Goal: Use online tool/utility: Use online tool/utility

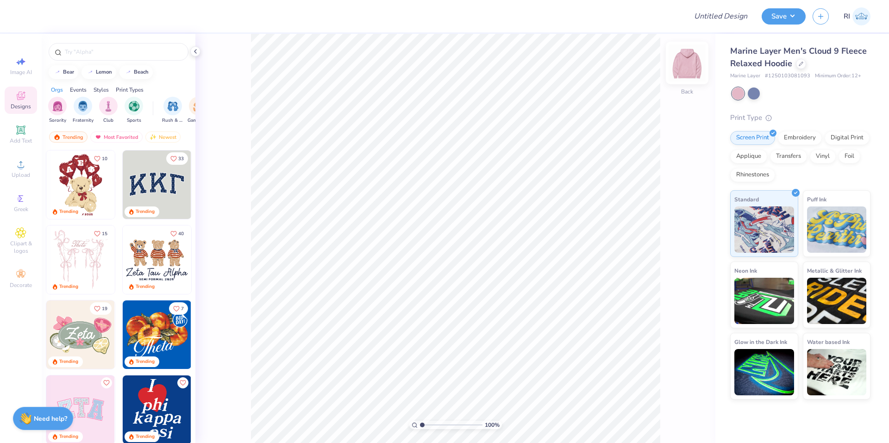
click at [687, 64] on img at bounding box center [687, 62] width 37 height 37
click at [686, 65] on img at bounding box center [687, 62] width 37 height 37
click at [686, 65] on img at bounding box center [687, 63] width 19 height 19
click at [757, 91] on div at bounding box center [754, 93] width 12 height 12
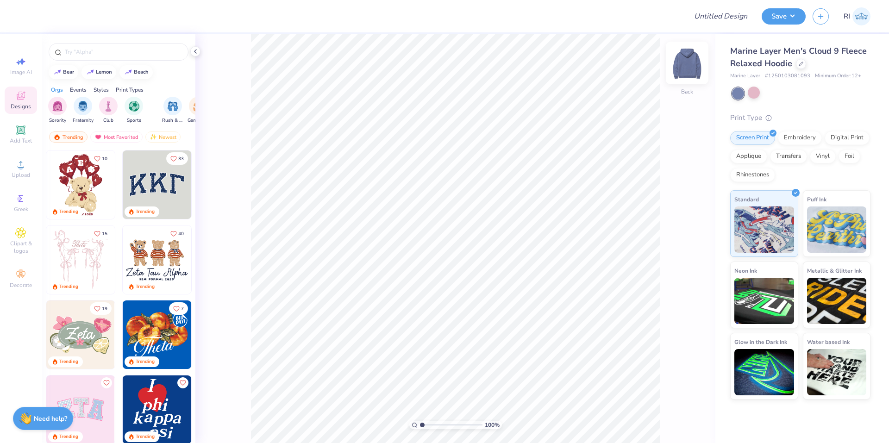
click at [684, 69] on img at bounding box center [687, 62] width 37 height 37
click at [684, 69] on img at bounding box center [687, 63] width 19 height 19
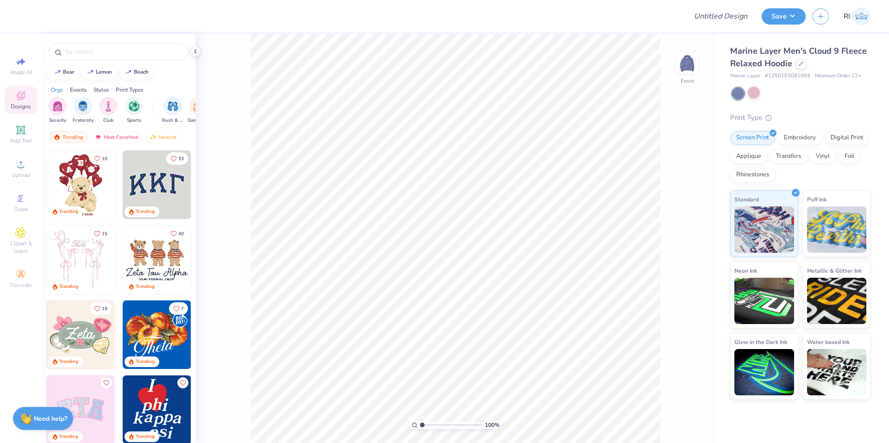
click at [684, 69] on img at bounding box center [687, 63] width 19 height 19
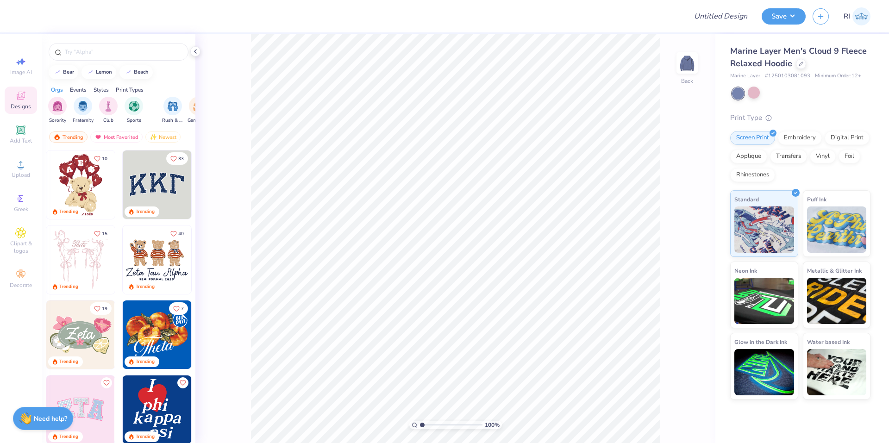
click at [684, 69] on img at bounding box center [687, 63] width 19 height 19
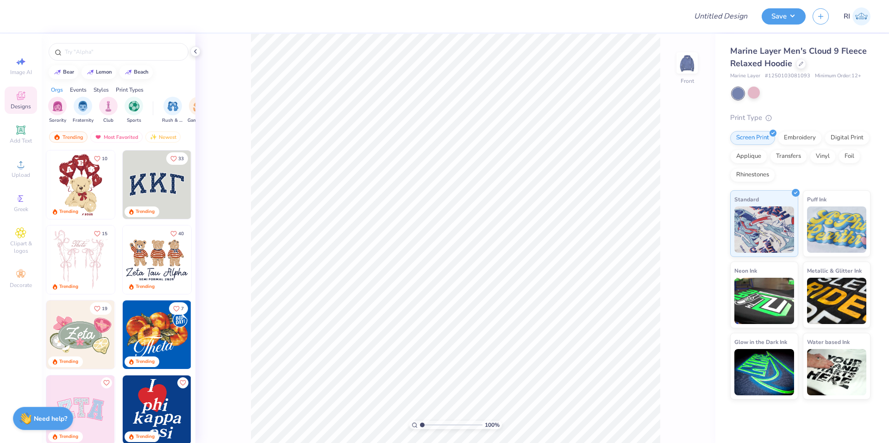
click at [684, 69] on img at bounding box center [687, 63] width 19 height 19
click at [683, 66] on img at bounding box center [687, 62] width 37 height 37
click at [681, 62] on img at bounding box center [687, 62] width 37 height 37
click at [755, 96] on div at bounding box center [754, 93] width 12 height 12
